Goal: Contribute content: Contribute content

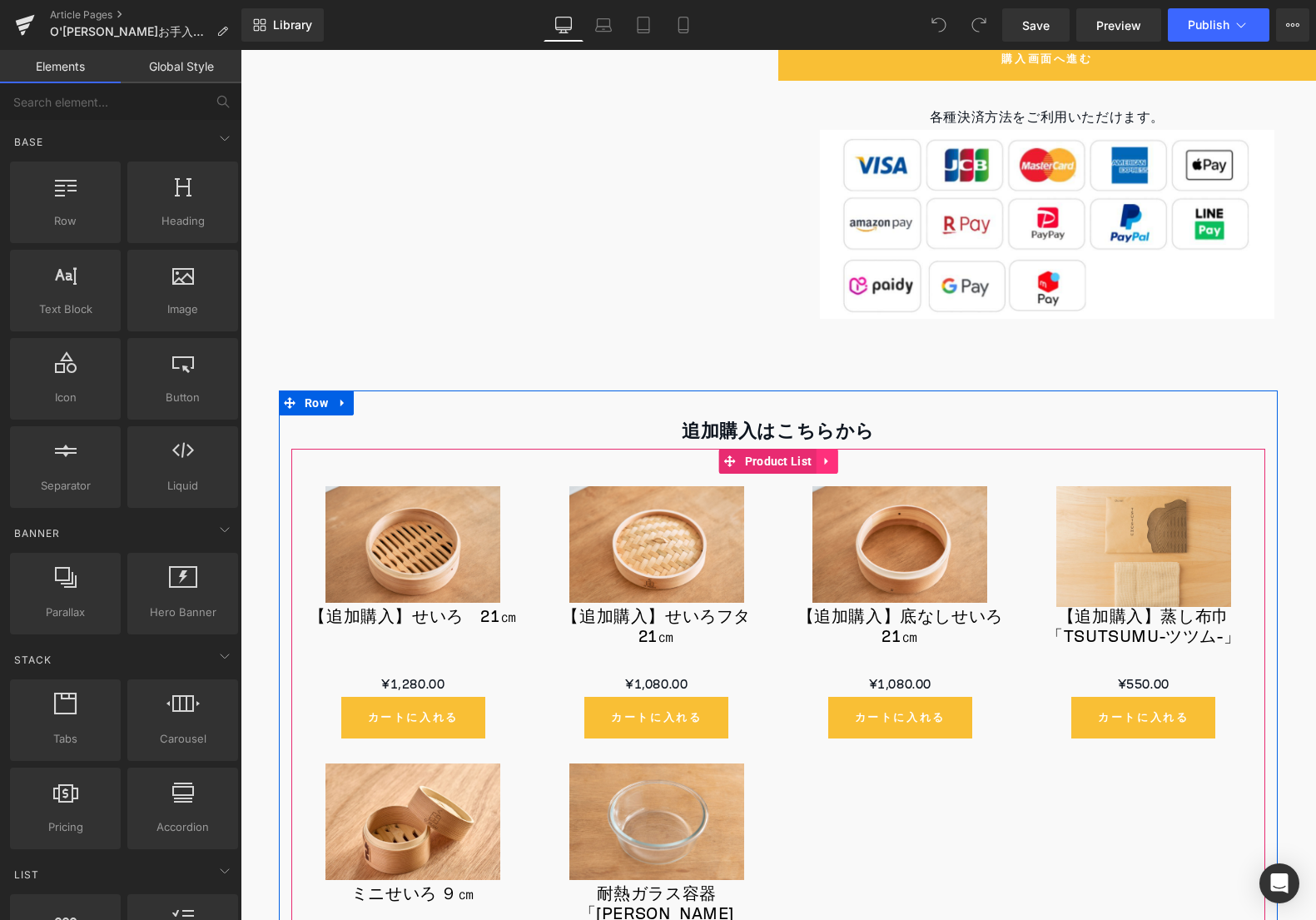
scroll to position [3176, 0]
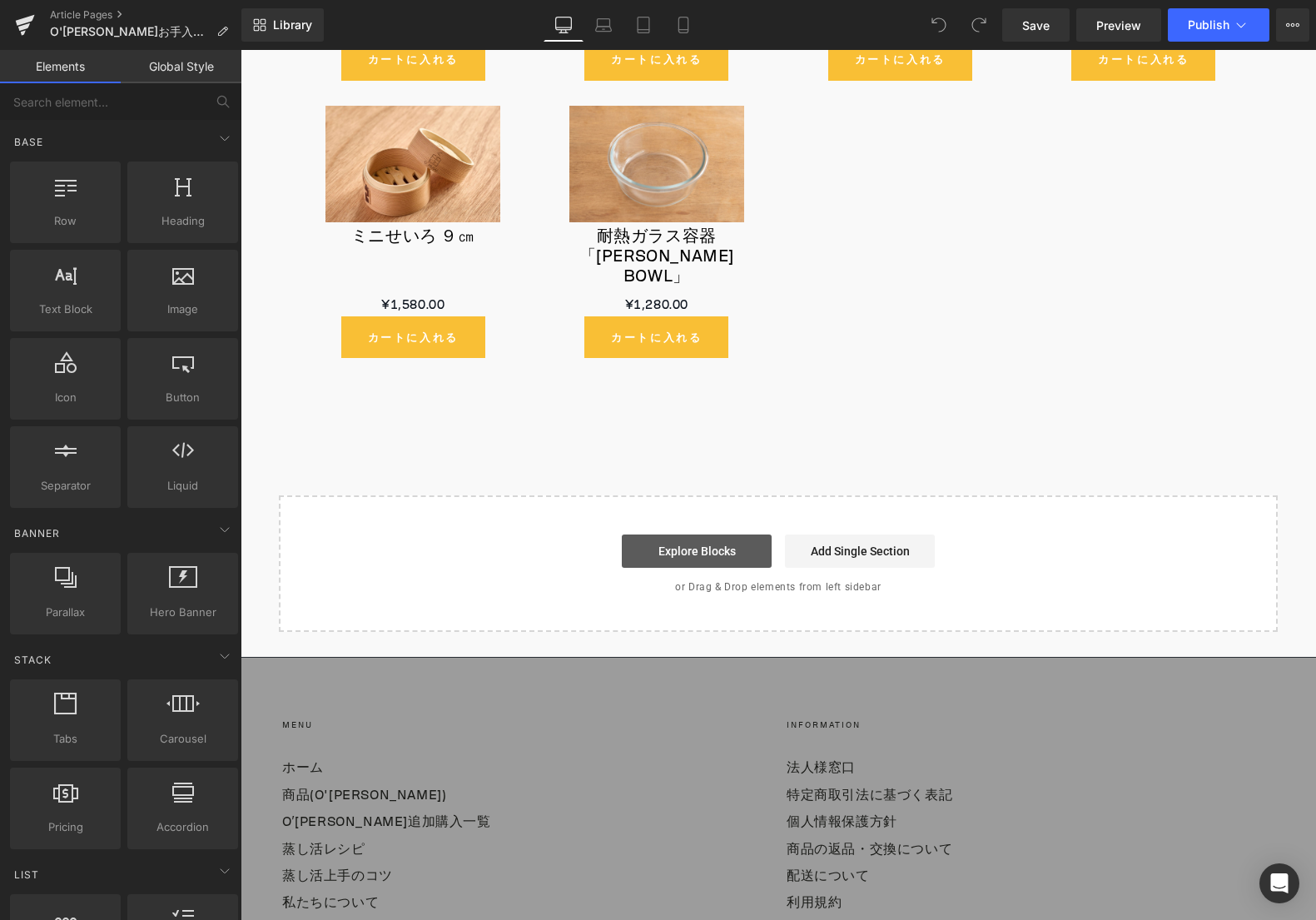
click at [703, 546] on link "Explore Blocks" at bounding box center [696, 551] width 150 height 34
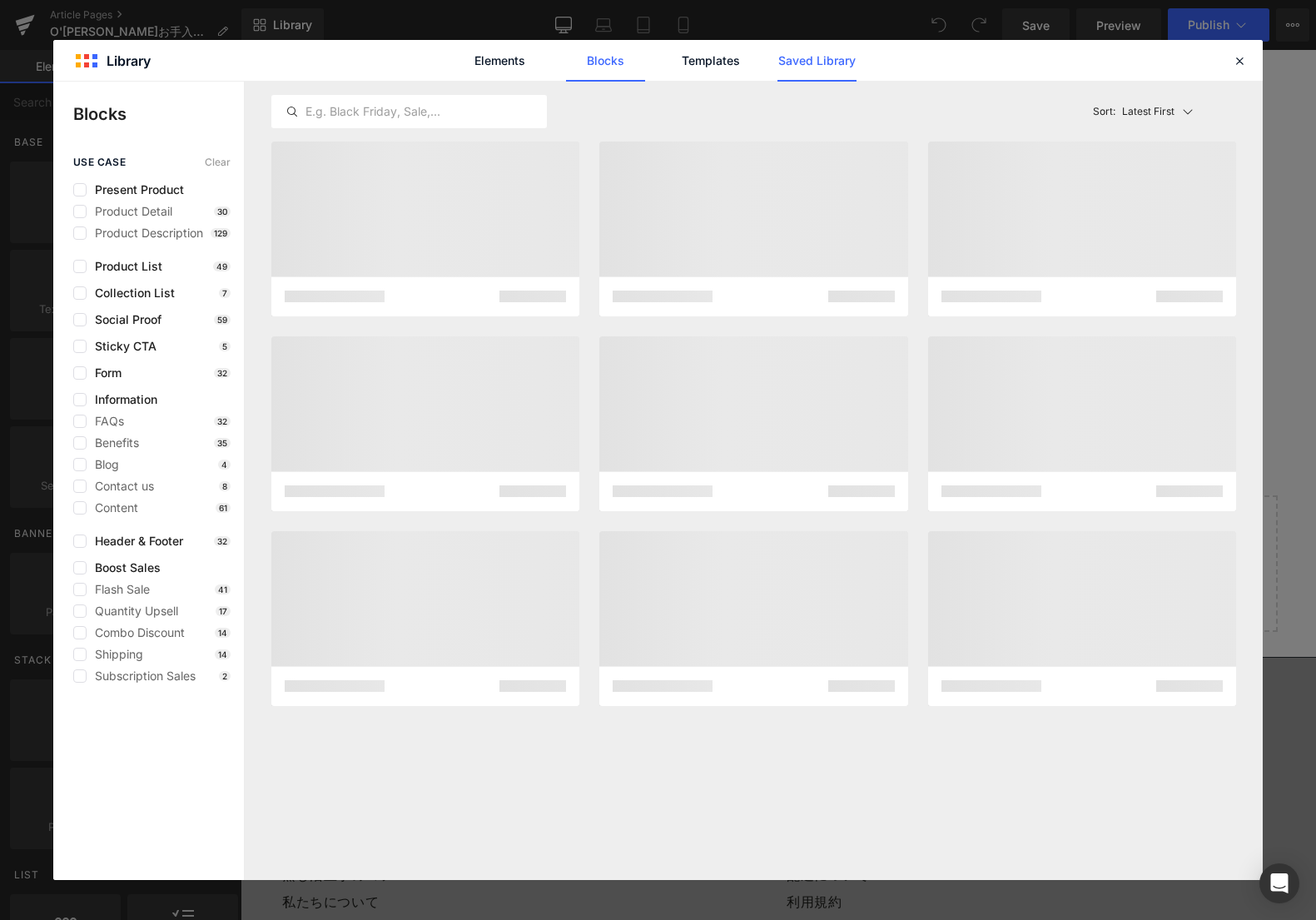
click at [834, 55] on link "Saved Library" at bounding box center [816, 61] width 79 height 42
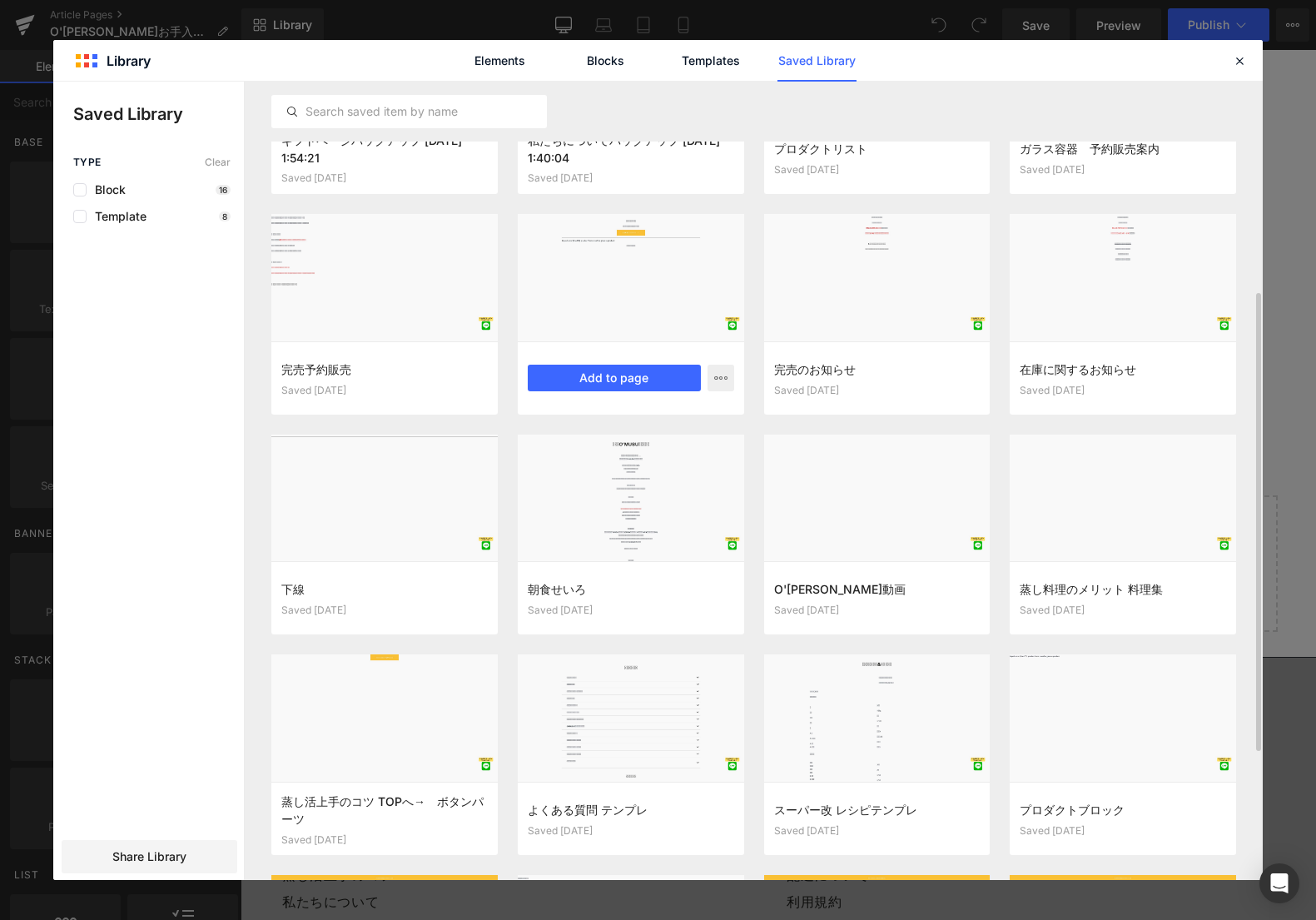
scroll to position [450, 0]
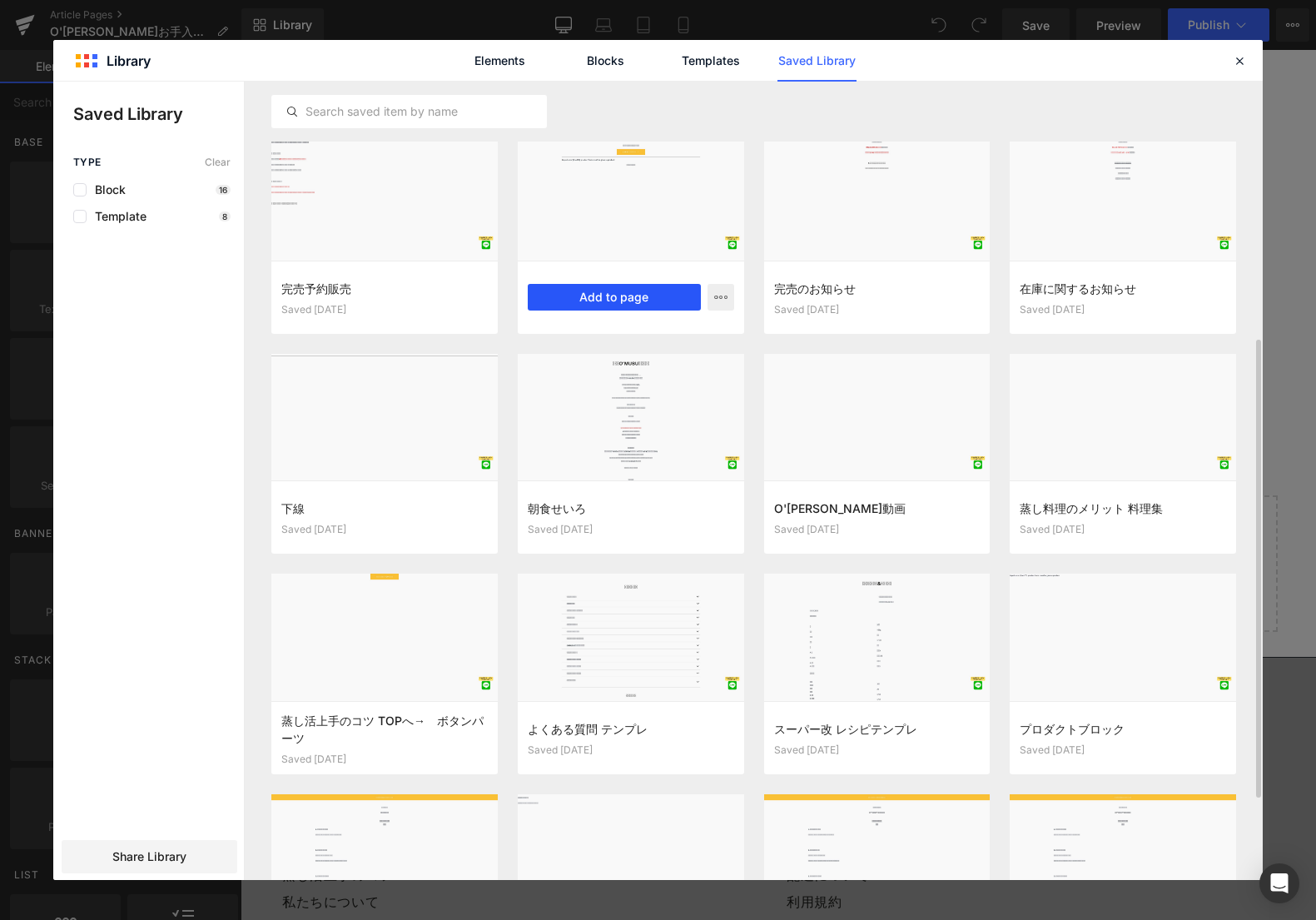
click at [632, 294] on button "Add to page" at bounding box center [614, 297] width 173 height 26
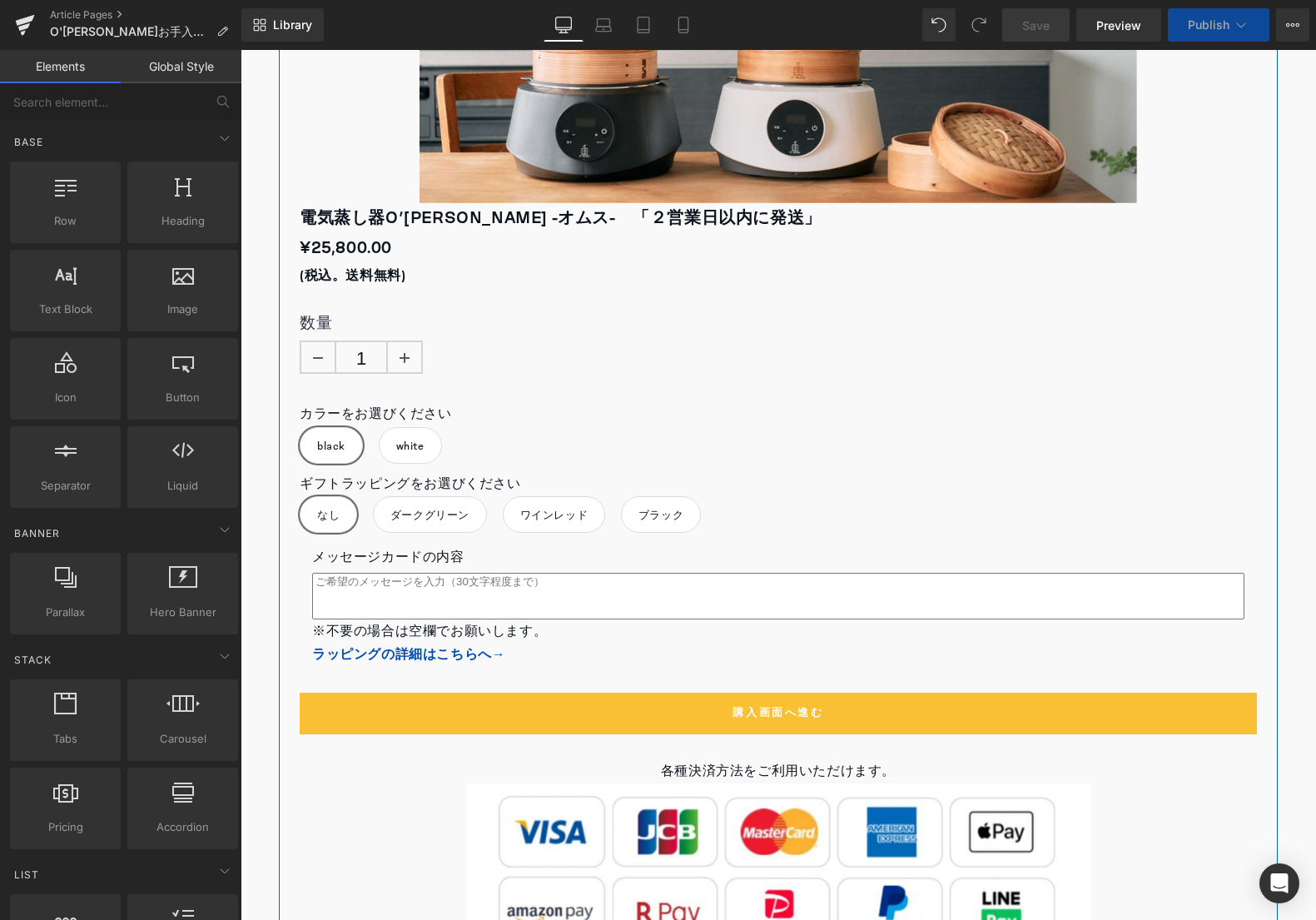
scroll to position [3356, 0]
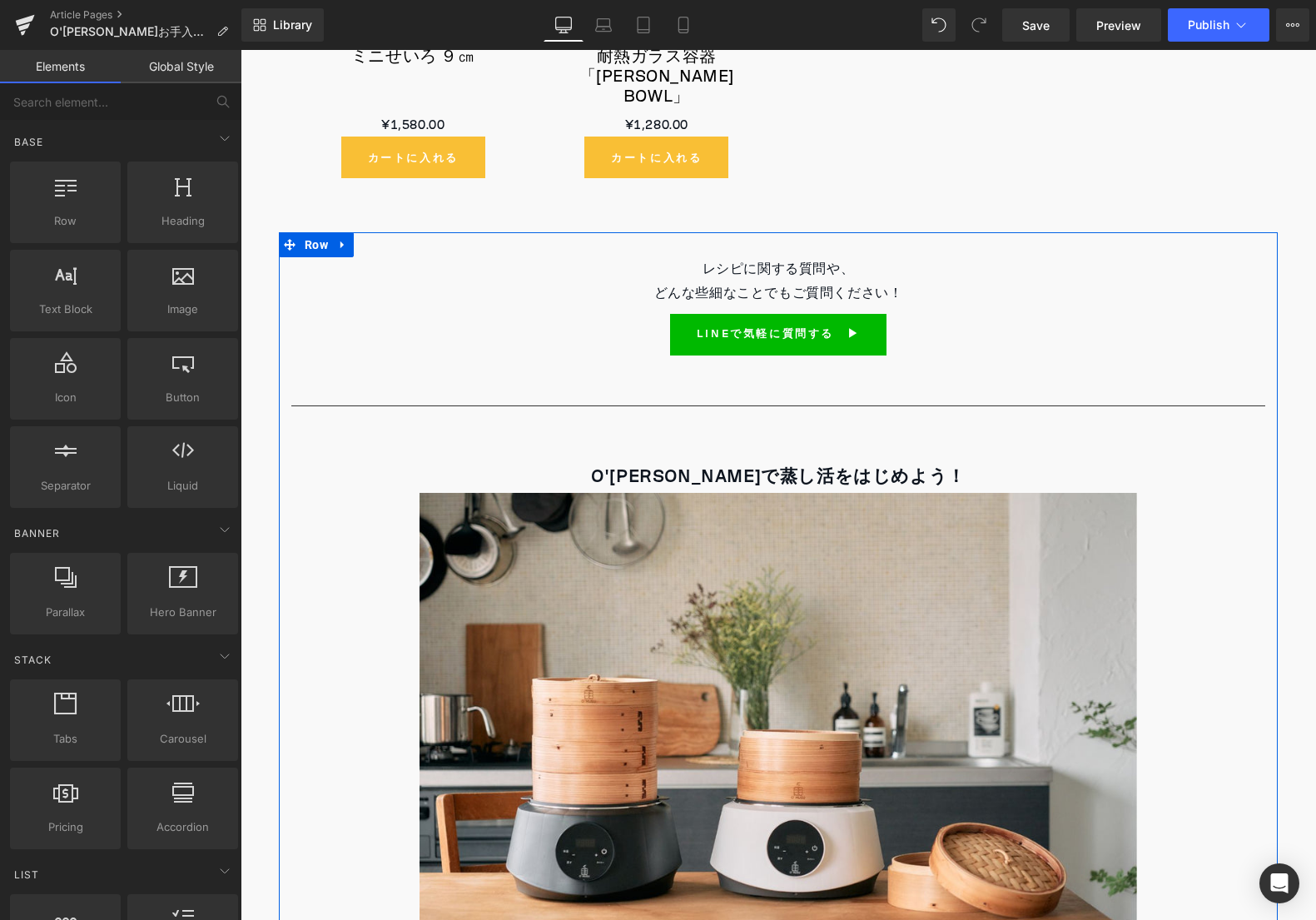
click at [567, 299] on div "レシピに関する質問や、 どんな些細なことでもご質問ください！ Text Block" at bounding box center [778, 281] width 974 height 48
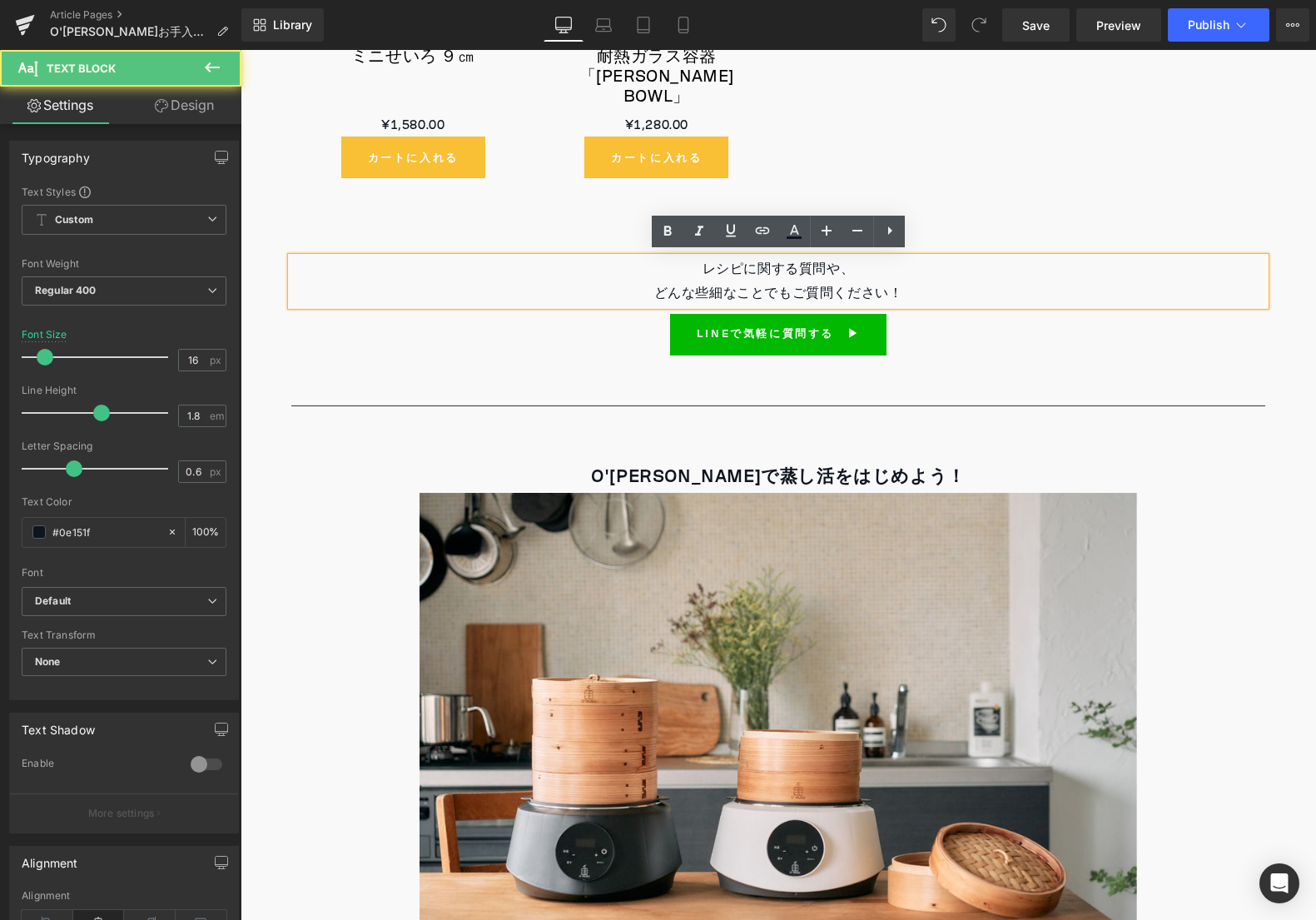
click at [643, 281] on p "どんな些細なことでもご質問ください！" at bounding box center [778, 293] width 974 height 25
click at [611, 318] on div "LINEで気軽に質問する　▶︎" at bounding box center [778, 335] width 974 height 42
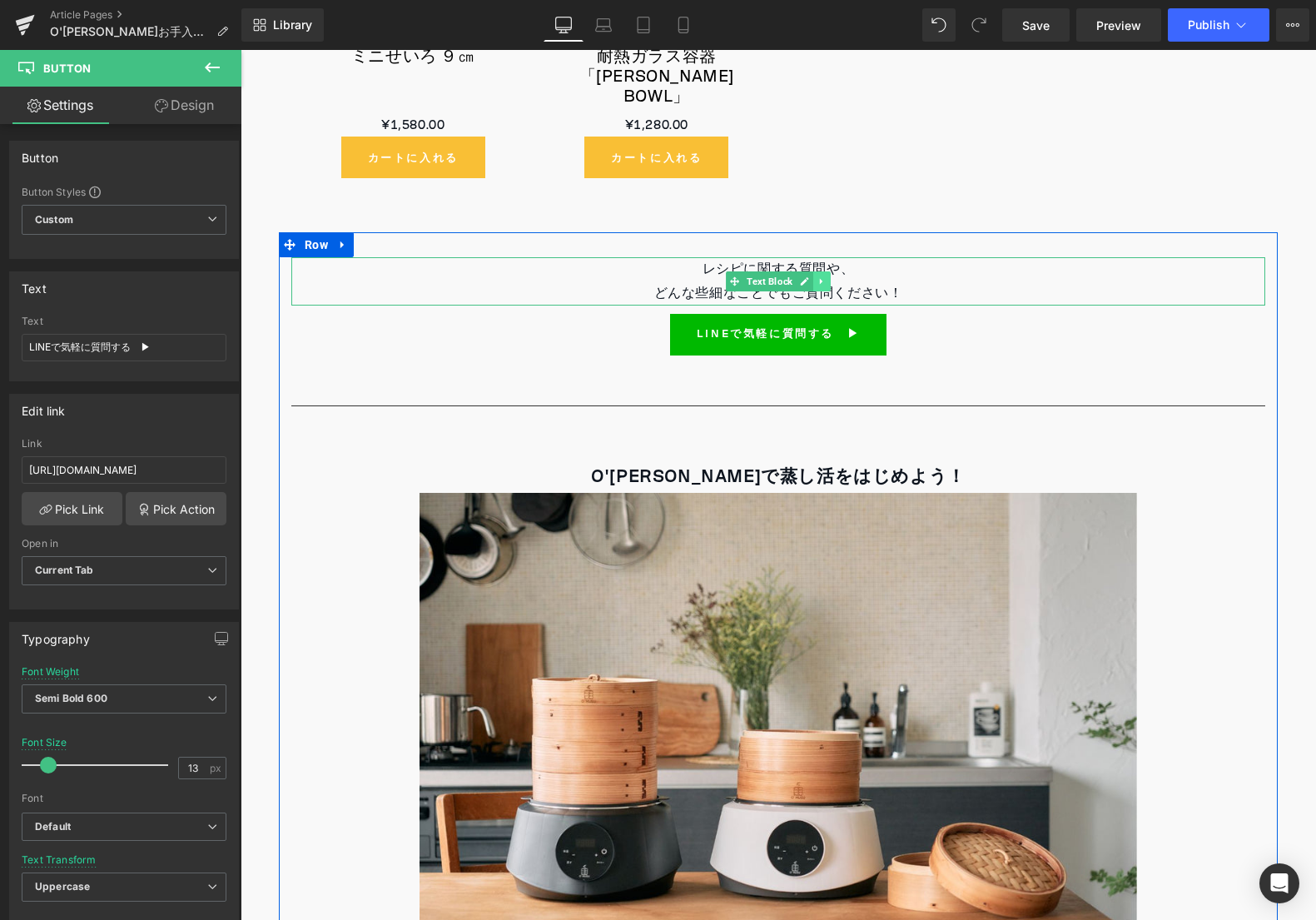
click at [826, 280] on link at bounding box center [822, 281] width 17 height 20
click at [826, 280] on icon at bounding box center [831, 282] width 9 height 9
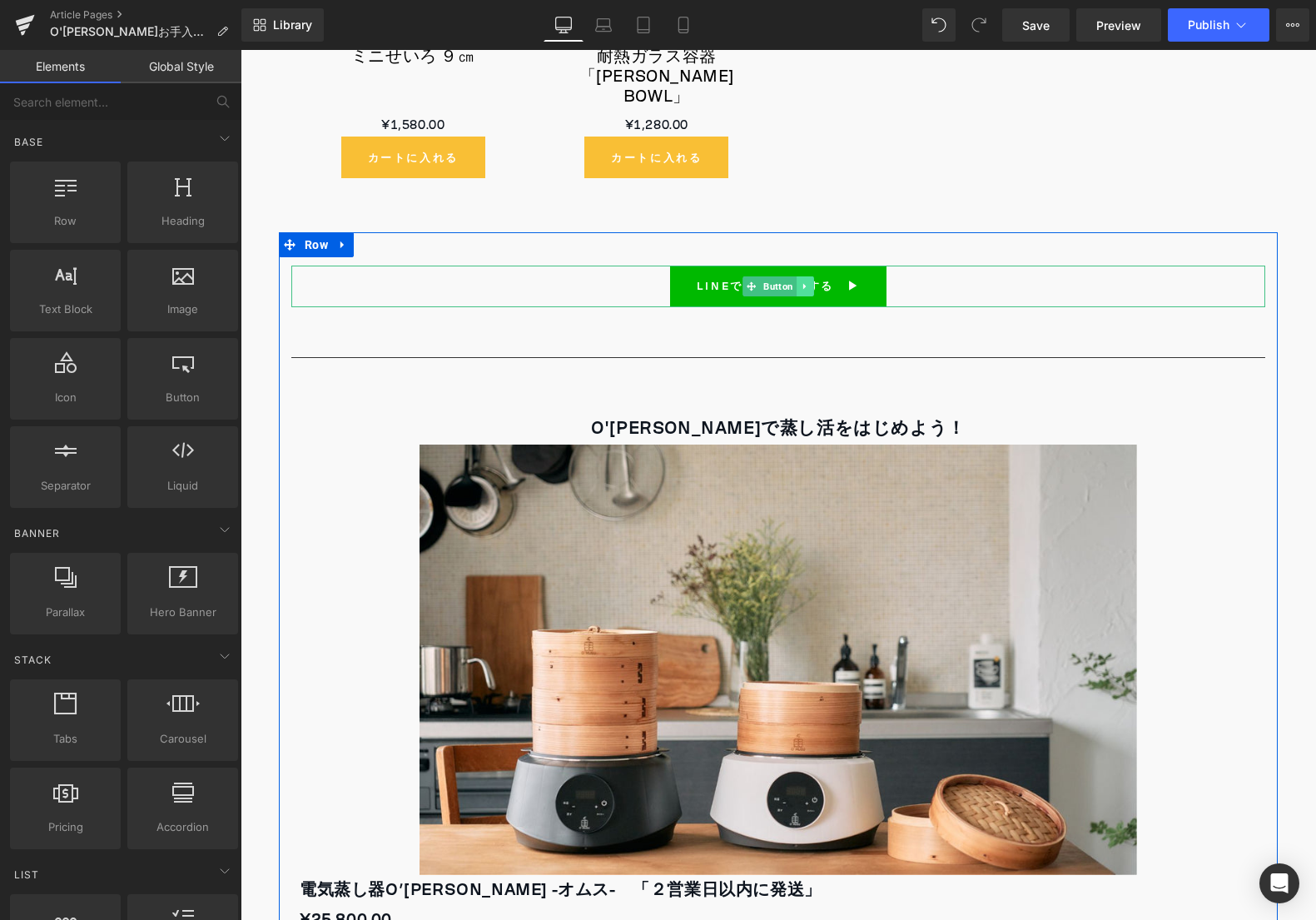
click at [806, 282] on icon at bounding box center [805, 286] width 9 height 10
click at [806, 282] on link at bounding box center [814, 287] width 17 height 20
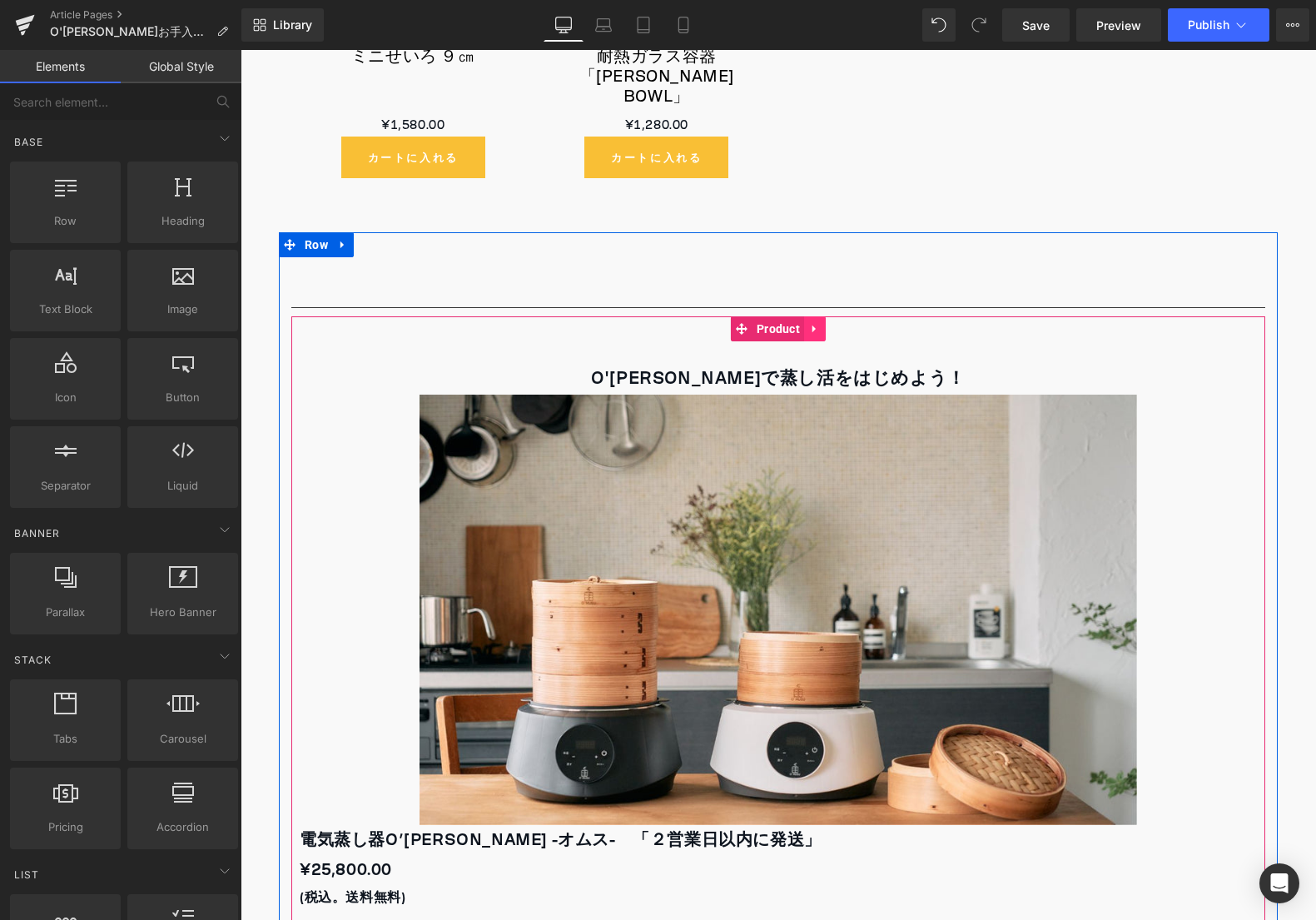
click at [810, 323] on icon at bounding box center [815, 329] width 12 height 13
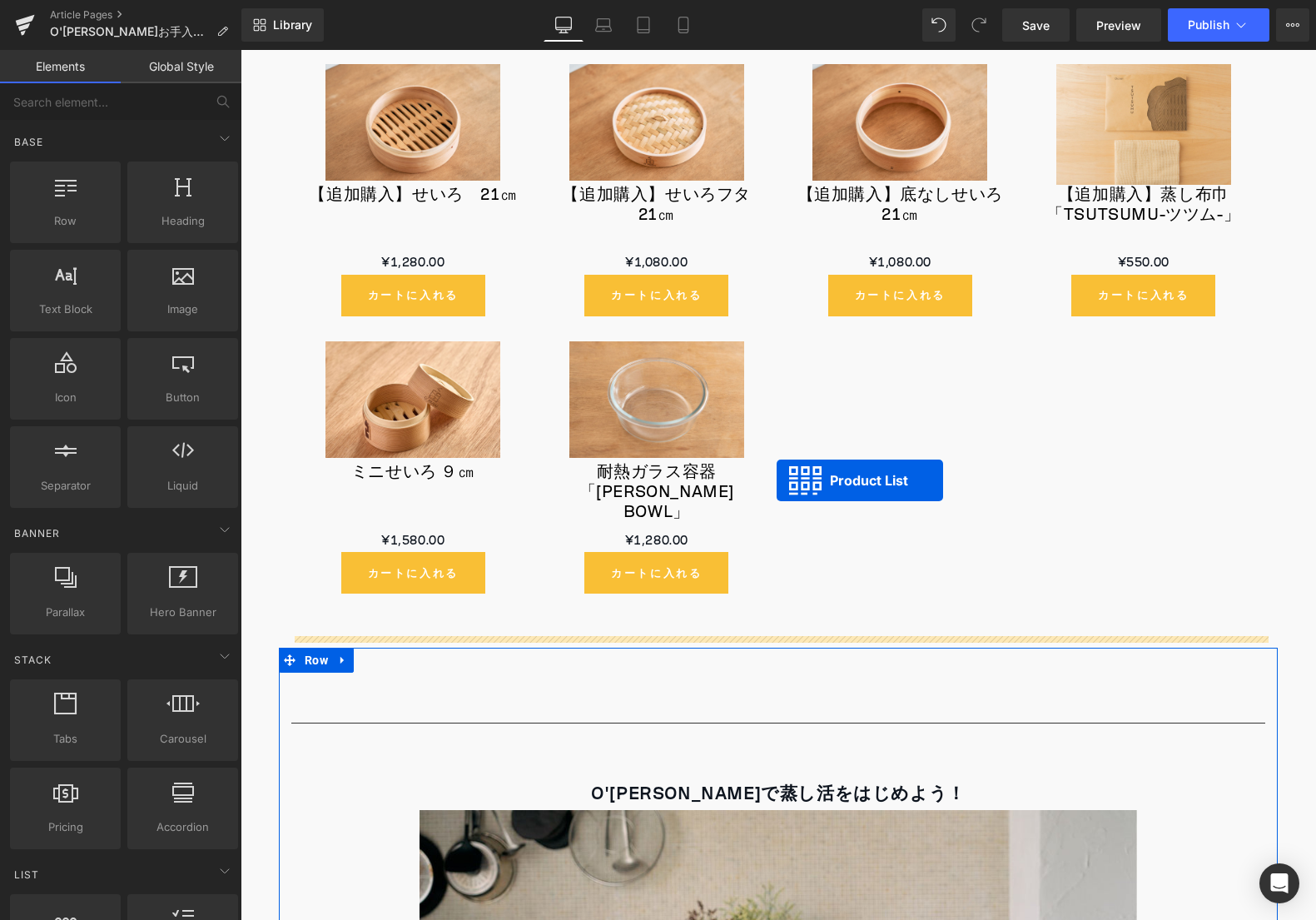
scroll to position [2597, 0]
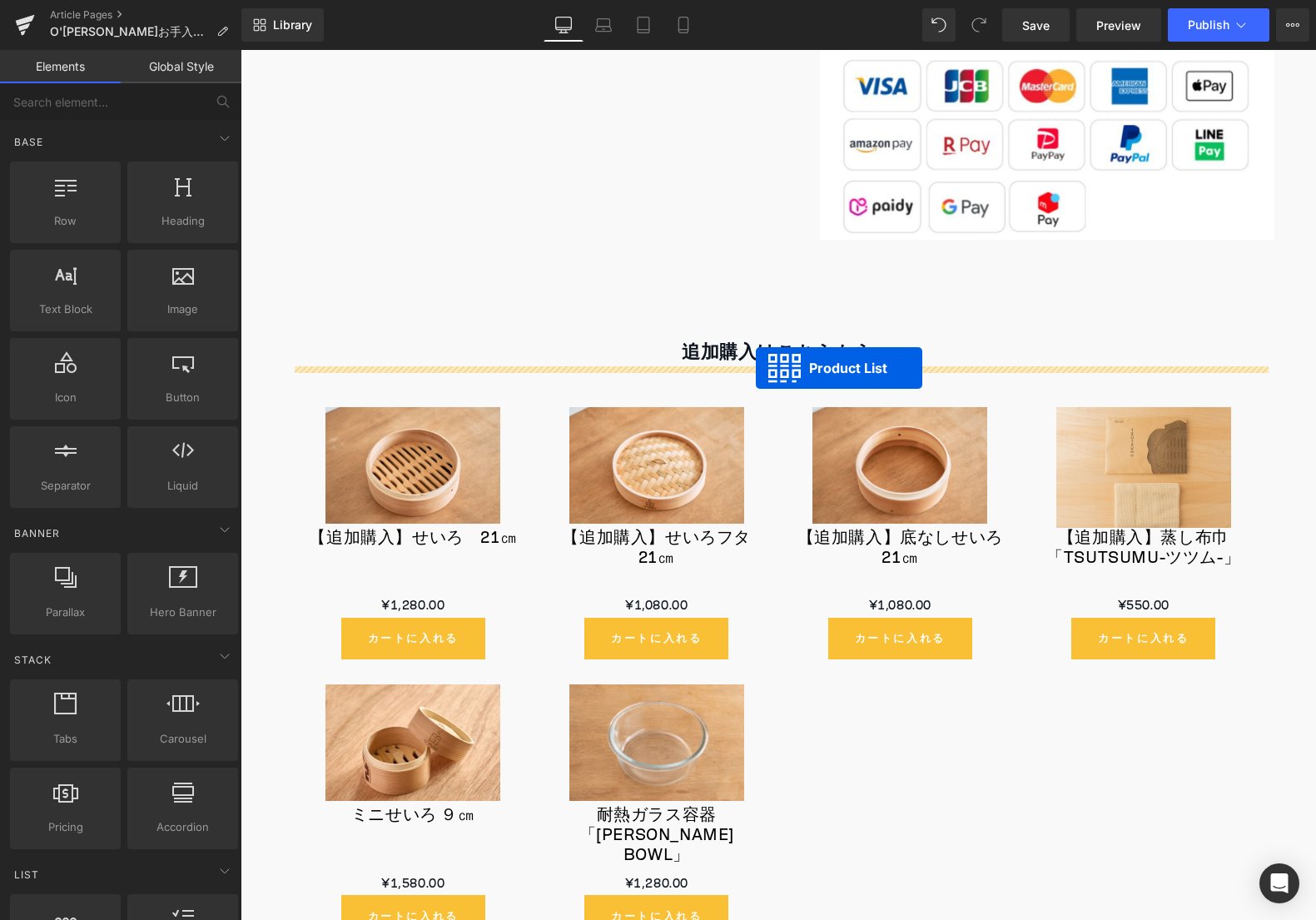
drag, startPoint x: 728, startPoint y: 775, endPoint x: 756, endPoint y: 368, distance: 408.0
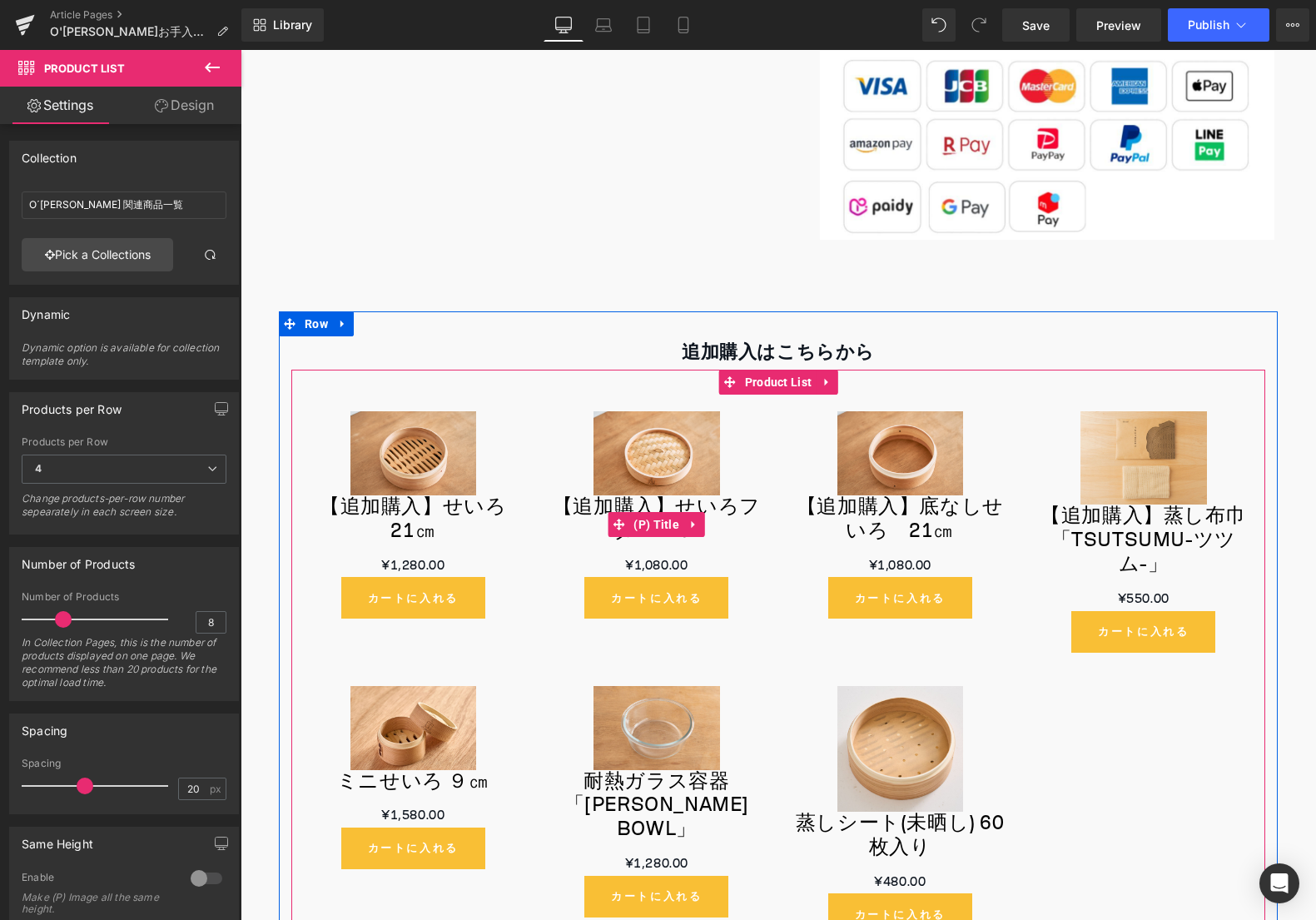
scroll to position [3094, 0]
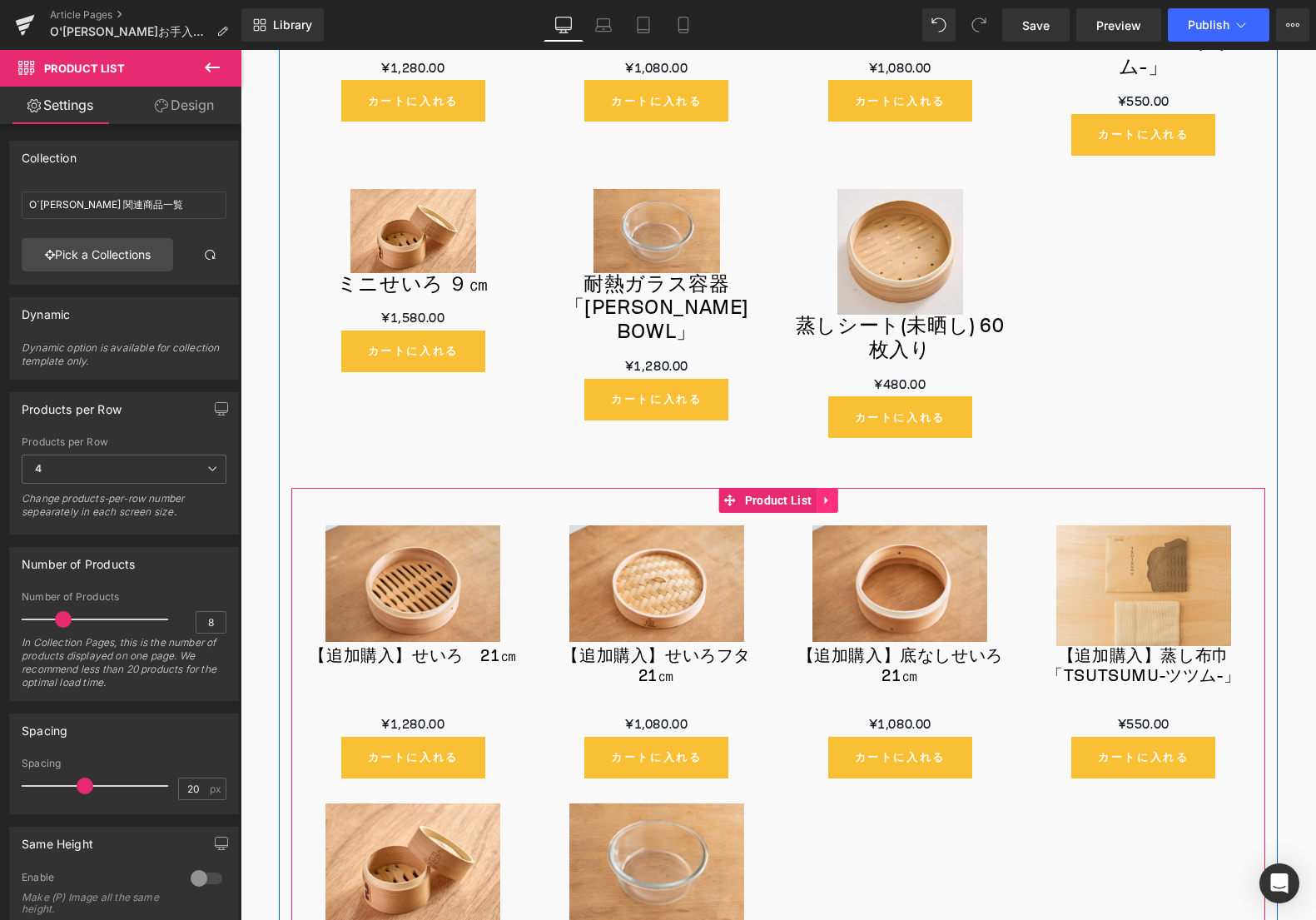
click at [823, 494] on icon at bounding box center [826, 500] width 12 height 13
click at [828, 494] on link at bounding box center [837, 500] width 22 height 25
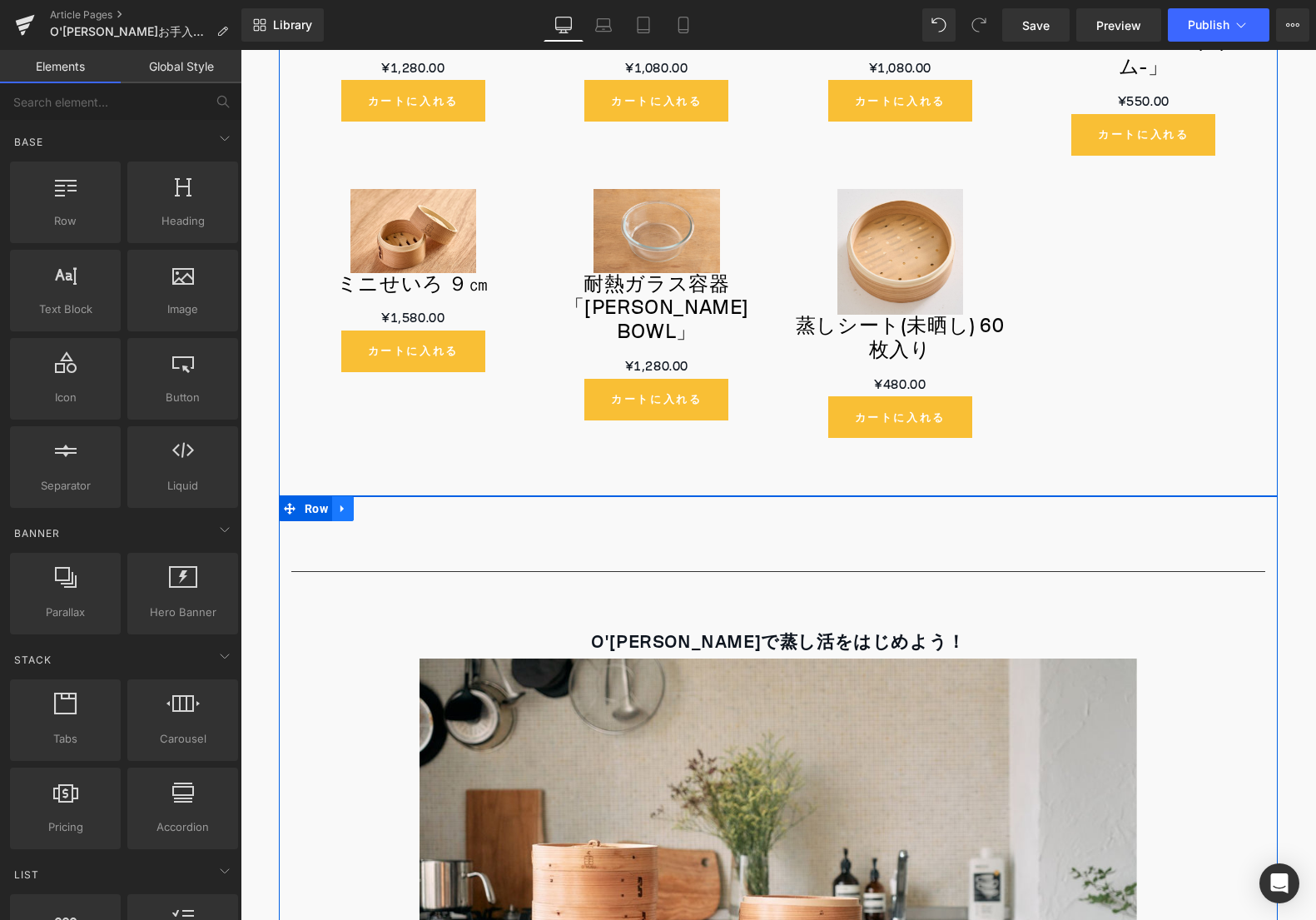
click at [346, 503] on icon at bounding box center [343, 510] width 12 height 13
click at [391, 503] on icon at bounding box center [386, 509] width 12 height 12
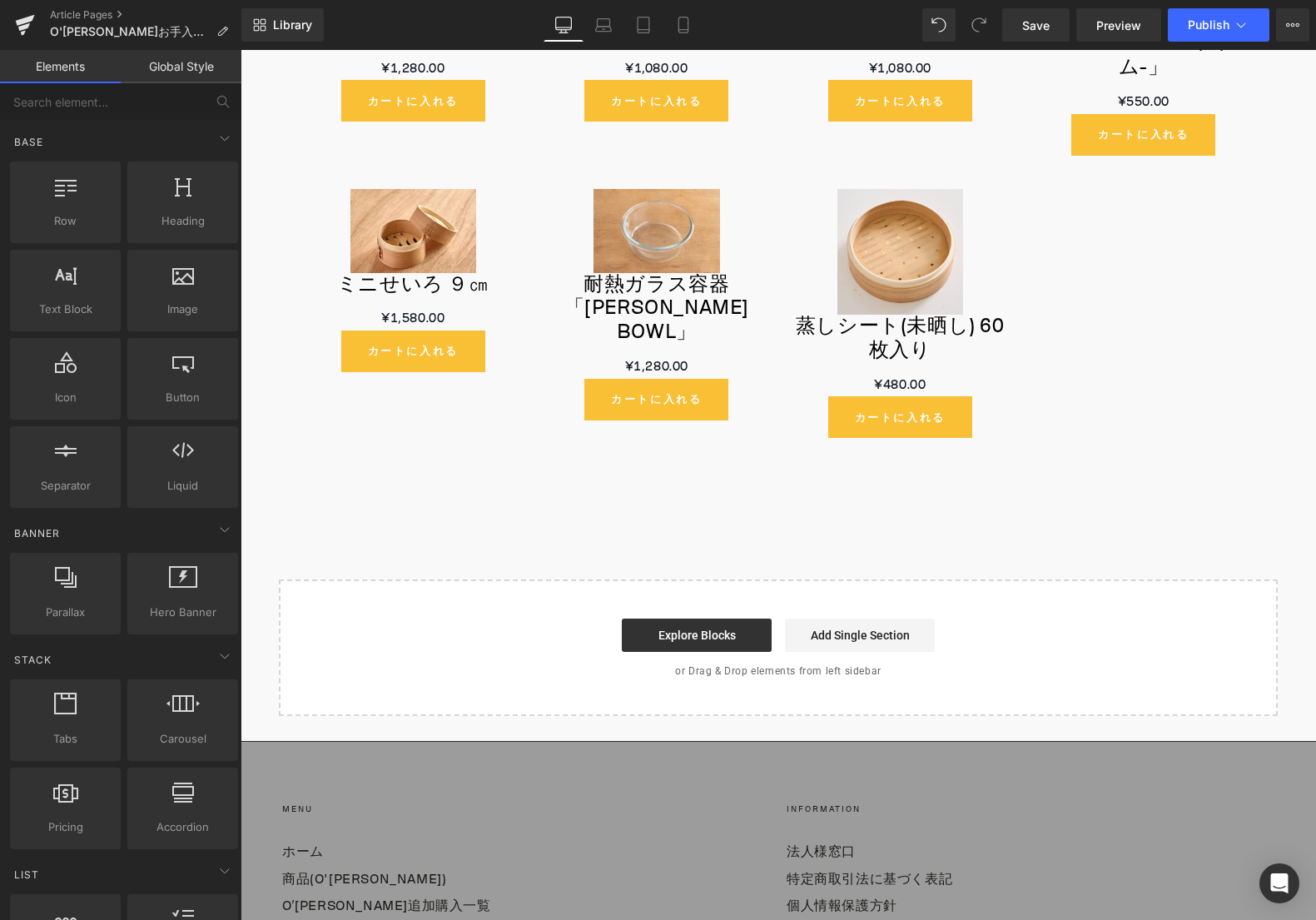
click at [1208, 44] on div "Library Desktop Desktop Laptop Tablet Mobile Save Preview Publish Scheduled Vie…" at bounding box center [778, 25] width 1075 height 50
click at [1208, 36] on button "Publish" at bounding box center [1220, 25] width 102 height 34
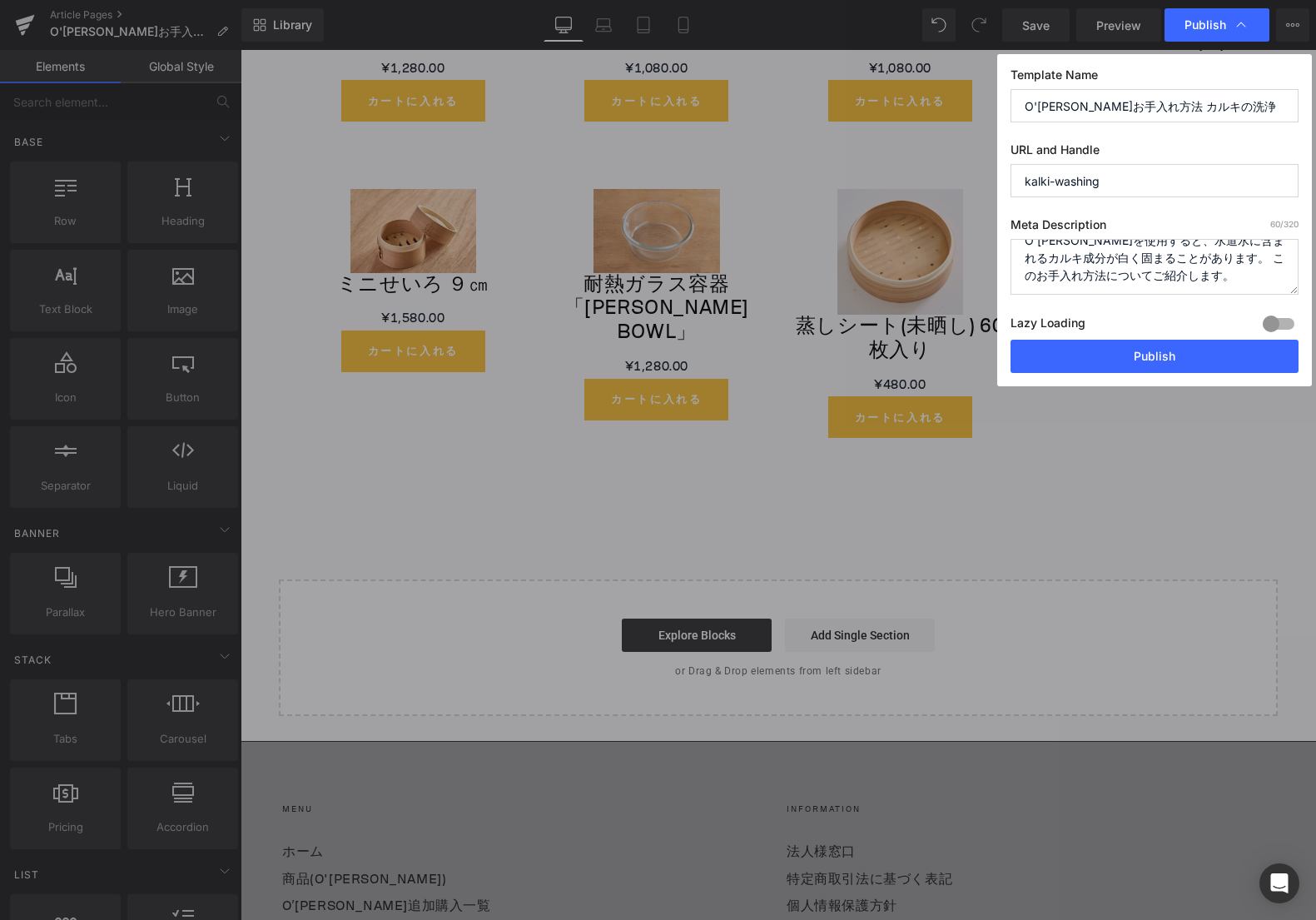
scroll to position [0, 0]
drag, startPoint x: 1214, startPoint y: 282, endPoint x: 988, endPoint y: 237, distance: 230.4
click at [988, 237] on div "Publish Template Name O'[PERSON_NAME]お手入れ方法 カルキの洗浄 URL and Handle kalki-washing…" at bounding box center [658, 460] width 1316 height 920
click at [1103, 352] on button "Publish" at bounding box center [1155, 356] width 289 height 34
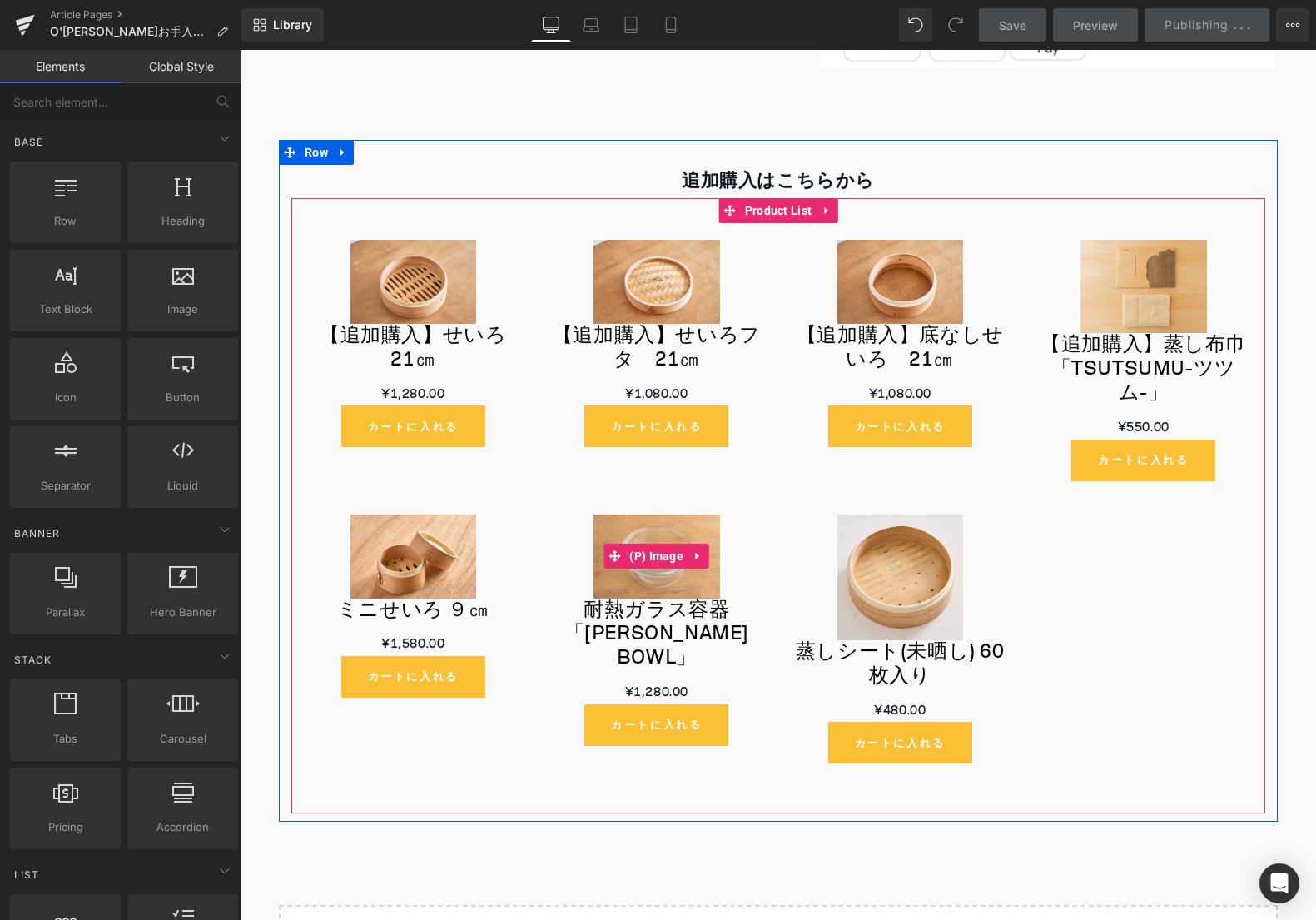
scroll to position [2747, 0]
